Goal: Task Accomplishment & Management: Manage account settings

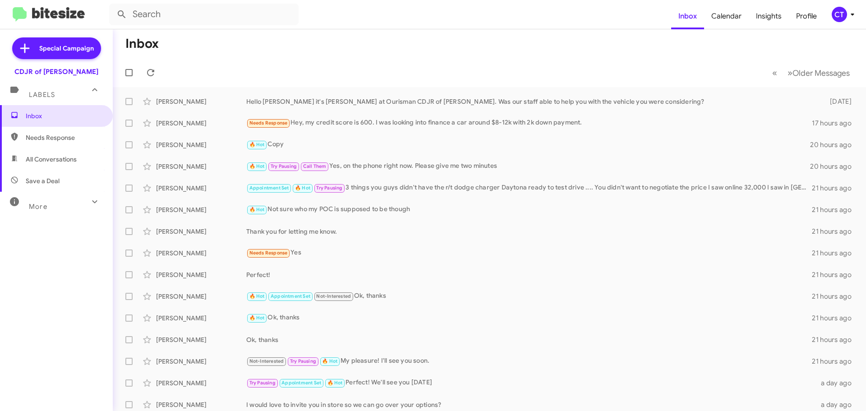
click at [851, 14] on icon at bounding box center [852, 15] width 3 height 2
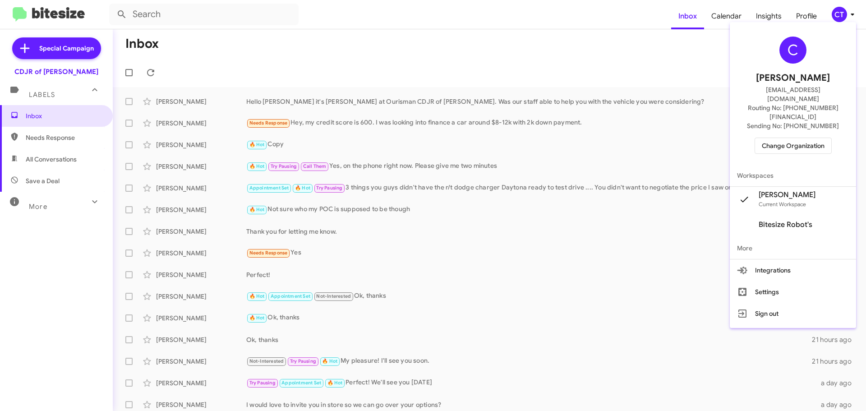
click at [795, 138] on span "Change Organization" at bounding box center [793, 145] width 63 height 15
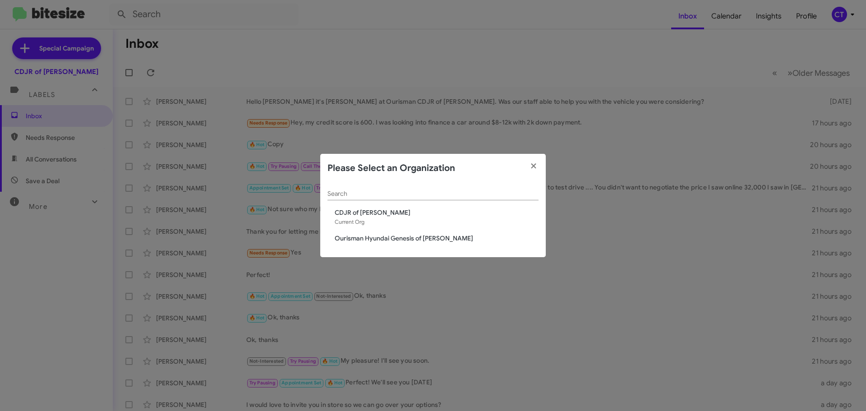
click at [426, 241] on span "Ourisman Hyundai Genesis of Bowie" at bounding box center [437, 238] width 204 height 9
